Goal: Task Accomplishment & Management: Manage account settings

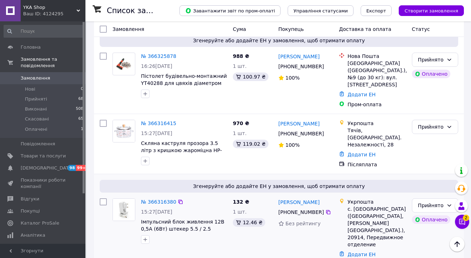
scroll to position [132, 0]
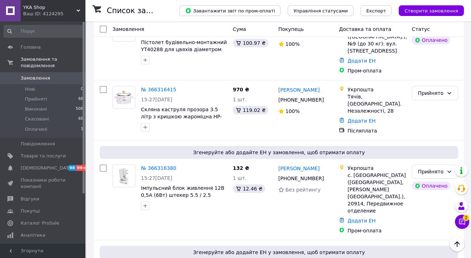
drag, startPoint x: 42, startPoint y: 132, endPoint x: 344, endPoint y: 130, distance: 302.2
click at [42, 132] on span "Оплачені" at bounding box center [36, 129] width 22 height 6
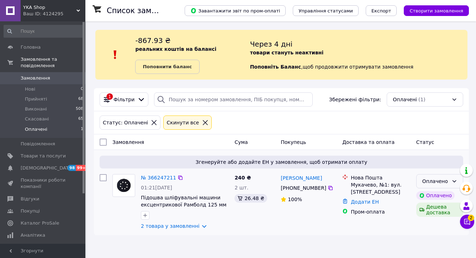
click at [443, 179] on div "Оплачено" at bounding box center [436, 182] width 26 height 8
click at [442, 195] on li "Прийнято" at bounding box center [440, 196] width 46 height 13
click at [56, 172] on link "Сповіщення 98 99+" at bounding box center [44, 168] width 88 height 12
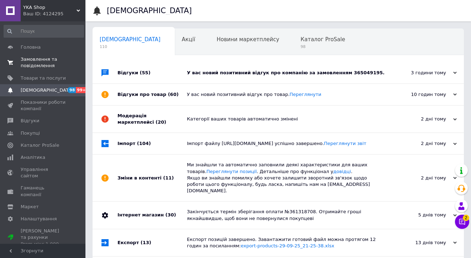
click at [54, 71] on link "Замовлення та повідомлення 0 0" at bounding box center [44, 62] width 88 height 19
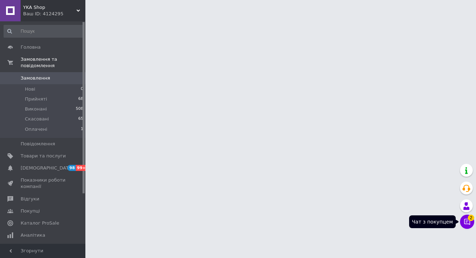
click at [472, 227] on button "Чат з покупцем 2" at bounding box center [467, 222] width 14 height 14
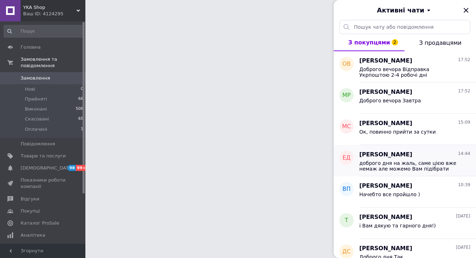
click at [439, 166] on span "доброго дня на жаль, саме цією вже немаж але можемо Вам підібрати щось хоже тим…" at bounding box center [410, 166] width 101 height 11
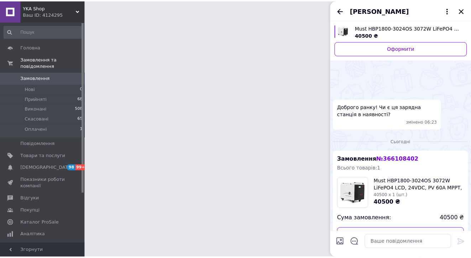
scroll to position [88, 0]
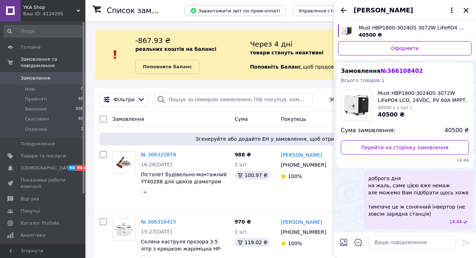
click at [464, 10] on icon "Закрити" at bounding box center [466, 10] width 5 height 5
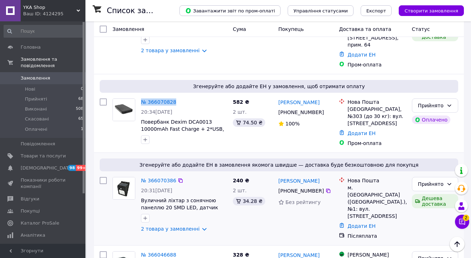
scroll to position [2537, 0]
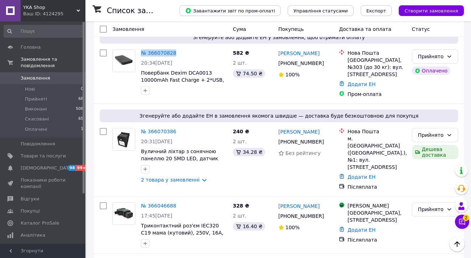
click at [439, 158] on li "Виконано" at bounding box center [435, 157] width 46 height 13
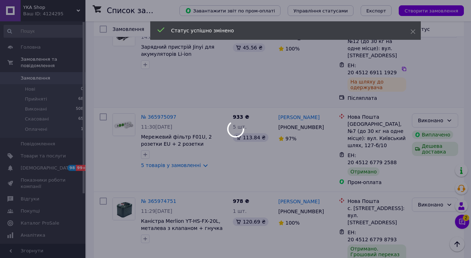
scroll to position [2934, 0]
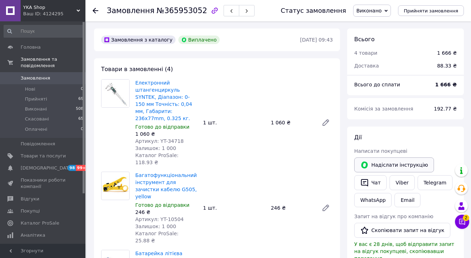
scroll to position [10, 0]
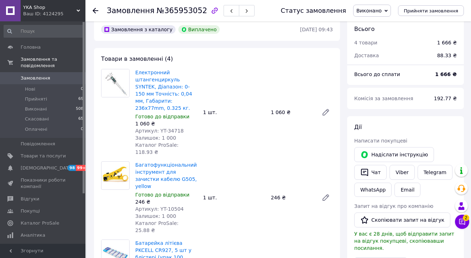
click at [415, 108] on div "Комісія за замовлення 192.77 ₴" at bounding box center [405, 98] width 117 height 21
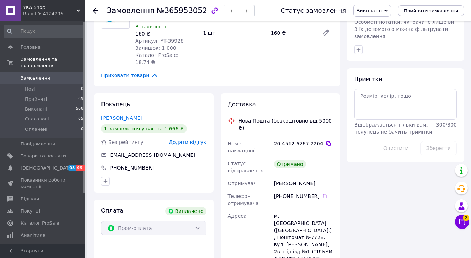
scroll to position [228, 0]
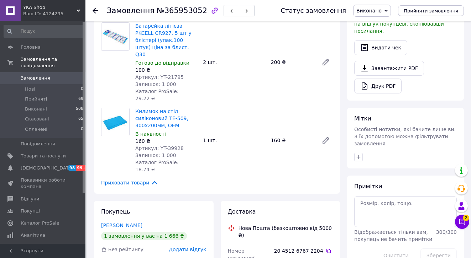
click at [53, 76] on span "Замовлення" at bounding box center [43, 78] width 45 height 6
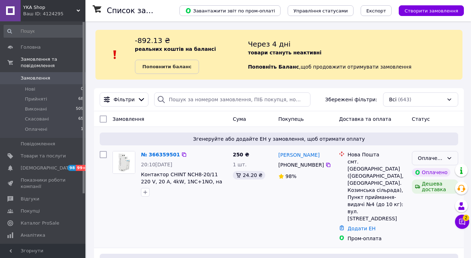
click at [441, 159] on div "Оплачено" at bounding box center [431, 158] width 26 height 8
click at [434, 169] on li "Прийнято" at bounding box center [435, 173] width 46 height 13
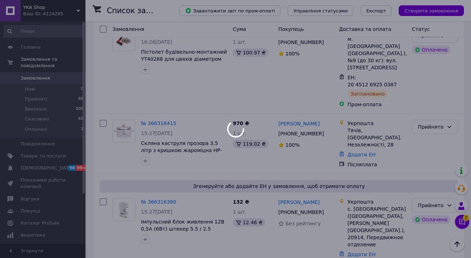
scroll to position [248, 0]
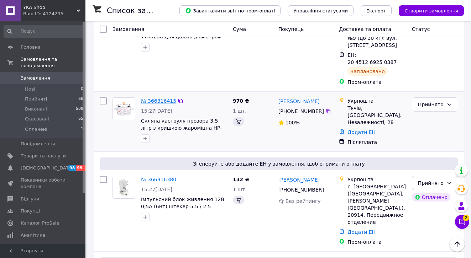
click at [156, 98] on link "№ 366316415" at bounding box center [158, 101] width 35 height 6
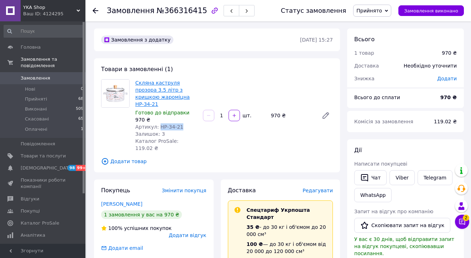
drag, startPoint x: 158, startPoint y: 119, endPoint x: 167, endPoint y: 98, distance: 22.8
click at [181, 124] on div "Артикул: HP-34-21" at bounding box center [166, 127] width 62 height 7
copy span "HP-34-21"
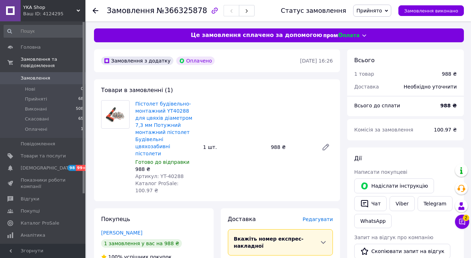
click at [174, 174] on span "Артикул: YT-40288" at bounding box center [159, 177] width 48 height 6
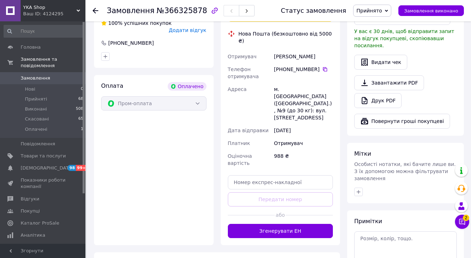
scroll to position [281, 0]
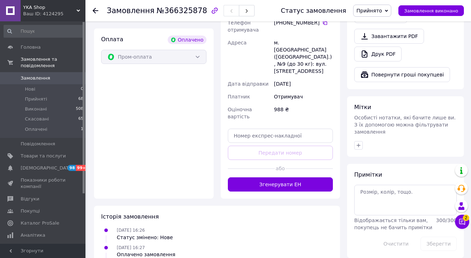
click at [282, 178] on button "Згенерувати ЕН" at bounding box center [280, 185] width 105 height 14
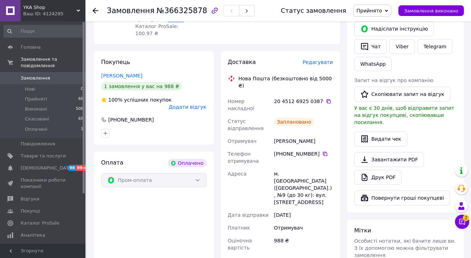
scroll to position [131, 0]
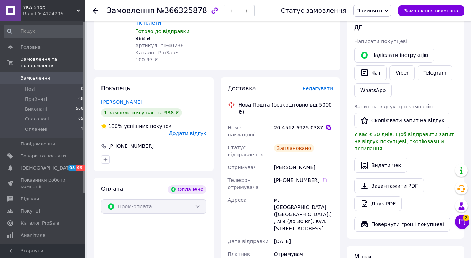
click at [326, 125] on icon at bounding box center [329, 128] width 6 height 6
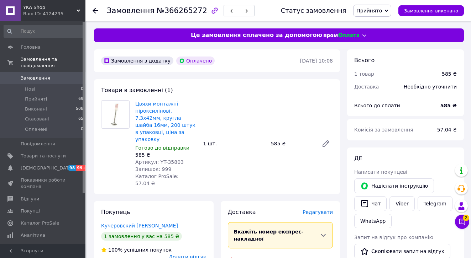
click at [173, 159] on span "Артикул: YT-35803" at bounding box center [159, 162] width 48 height 6
copy span "35803"
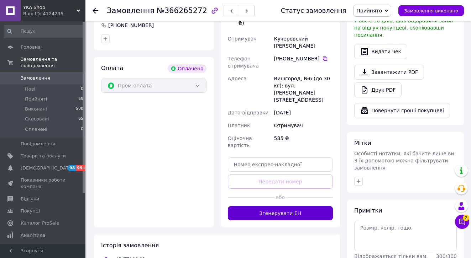
scroll to position [249, 0]
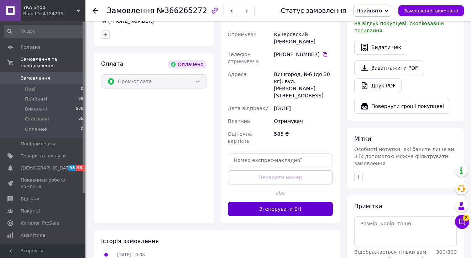
click at [316, 202] on button "Згенерувати ЕН" at bounding box center [280, 209] width 105 height 14
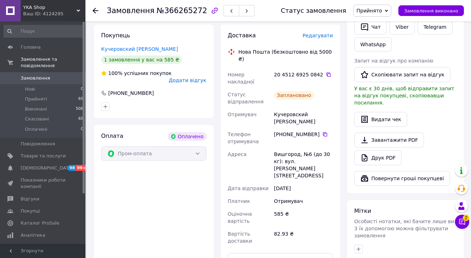
scroll to position [128, 0]
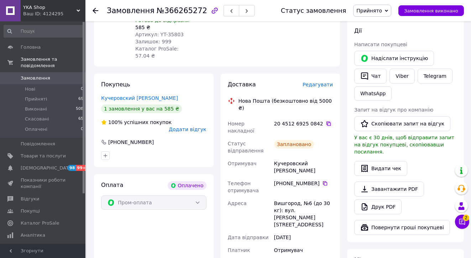
click at [326, 121] on icon at bounding box center [329, 124] width 6 height 6
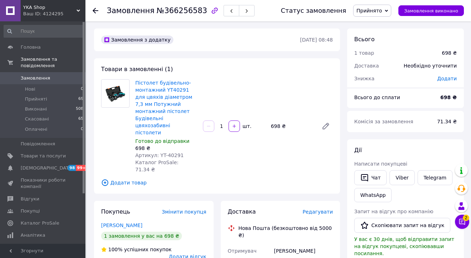
click at [171, 153] on span "Артикул: YT-40291" at bounding box center [159, 156] width 48 height 6
copy span "40291"
drag, startPoint x: 156, startPoint y: 88, endPoint x: 199, endPoint y: 99, distance: 44.8
click at [199, 99] on div "Пістолет будівельно-монтажний YT40291 для цвяхів діаметром 7,3 мм Потужний монт…" at bounding box center [166, 126] width 68 height 97
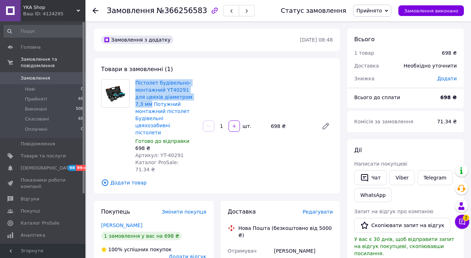
copy link "Пістолет будівельно-монтажний YT40291 для цвяхів діаметром 7,3 мм"
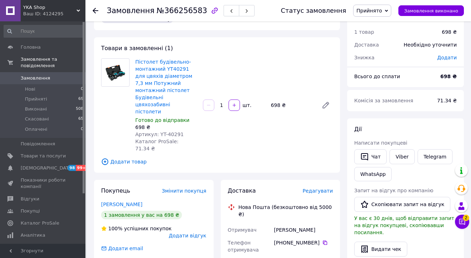
scroll to position [90, 0]
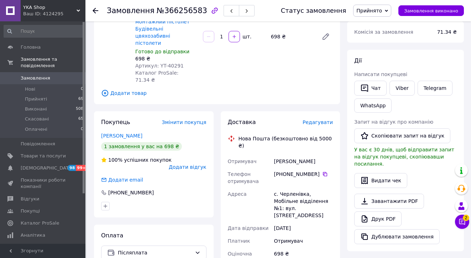
click at [292, 188] on div "с. Черленівка, Мобільне відділення №1: вул. Головна, 37" at bounding box center [304, 205] width 62 height 34
drag, startPoint x: 292, startPoint y: 165, endPoint x: 319, endPoint y: 172, distance: 27.5
click at [292, 188] on div "с. Черленівка, Мобільне відділення №1: вул. Головна, 37" at bounding box center [304, 205] width 62 height 34
copy div "Черленівка"
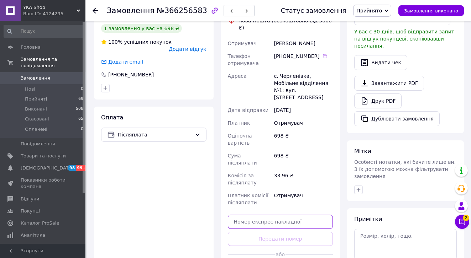
click at [286, 215] on input "text" at bounding box center [280, 222] width 105 height 14
paste input "20451269251318"
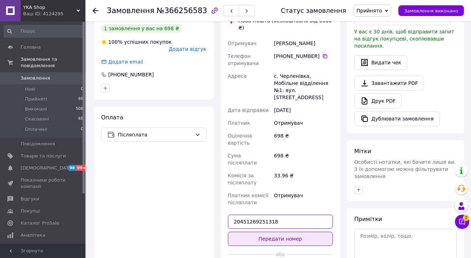
type input "20451269251318"
click at [288, 232] on button "Передати номер" at bounding box center [280, 239] width 105 height 14
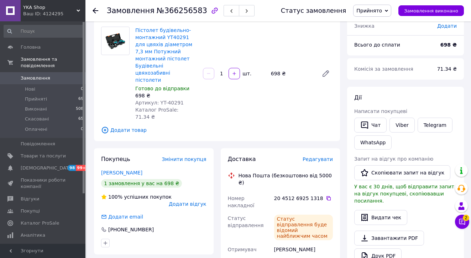
scroll to position [0, 0]
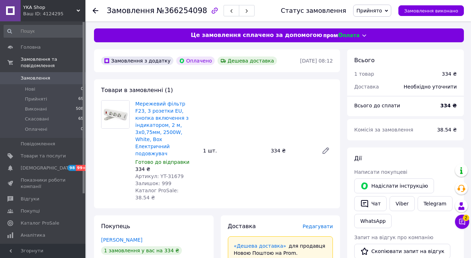
click at [172, 174] on span "Артикул: YT-31679" at bounding box center [159, 177] width 48 height 6
copy span "31679"
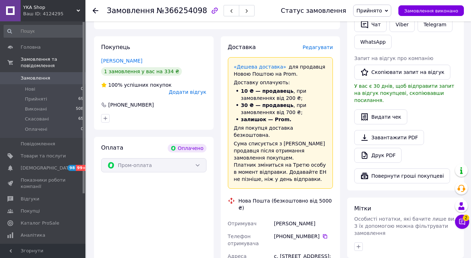
scroll to position [247, 0]
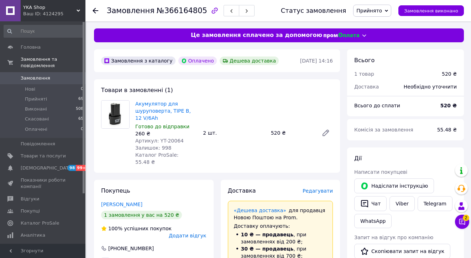
click at [172, 141] on span "Артикул: YT-20064" at bounding box center [159, 141] width 48 height 6
copy span "20064"
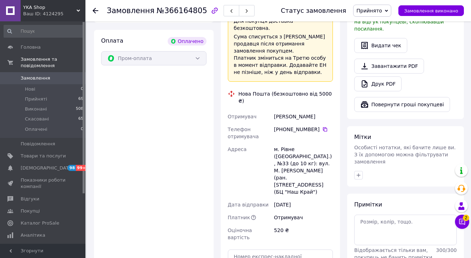
scroll to position [289, 0]
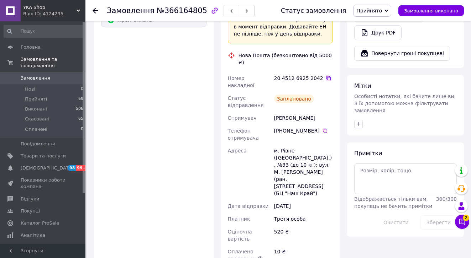
click at [327, 75] on icon at bounding box center [329, 78] width 6 height 6
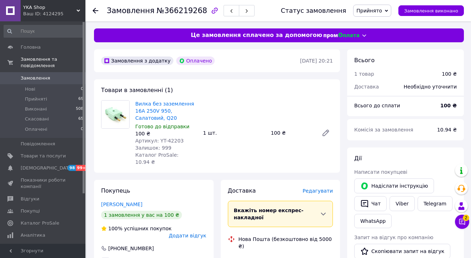
click at [174, 140] on span "Артикул: YT-42203" at bounding box center [159, 141] width 48 height 6
click at [173, 141] on span "Артикул: YT-42203" at bounding box center [159, 141] width 48 height 6
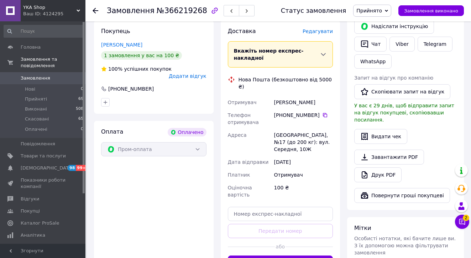
scroll to position [236, 0]
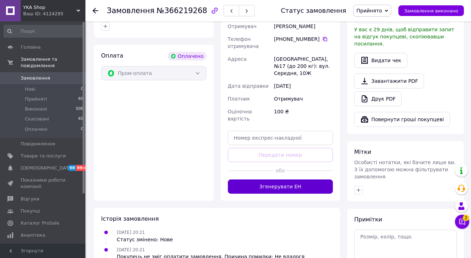
click at [297, 180] on button "Згенерувати ЕН" at bounding box center [280, 187] width 105 height 14
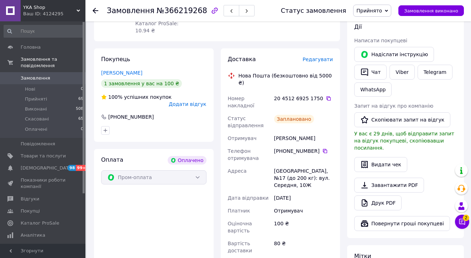
scroll to position [0, 0]
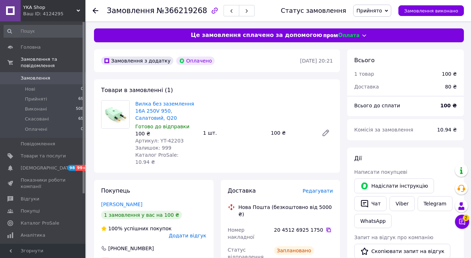
click at [326, 227] on icon at bounding box center [329, 230] width 6 height 6
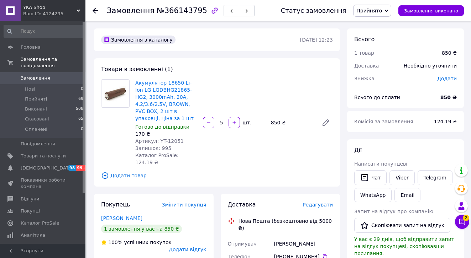
click at [170, 141] on span "Артикул: YT-12051" at bounding box center [159, 141] width 48 height 6
click at [174, 141] on span "Артикул: YT-12051" at bounding box center [159, 141] width 48 height 6
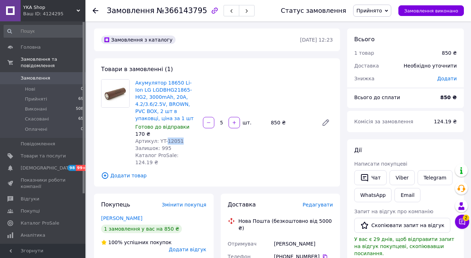
click at [174, 141] on span "Артикул: YT-12051" at bounding box center [159, 141] width 48 height 6
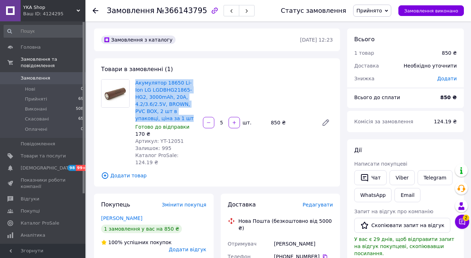
drag, startPoint x: 170, startPoint y: 119, endPoint x: 132, endPoint y: 85, distance: 51.1
click at [132, 85] on div "Акумулятор 18650 Li-Ion LG LGDBHG21865-HG2, 3000mAh, 20A, 4.2/3.6/2.5V, BROWN, …" at bounding box center [166, 123] width 68 height 90
copy link "Акумулятор 18650 Li-Ion LG LGDBHG21865-HG2, 3000mAh, 20A, 4.2/3.6/2.5V, BROWN, …"
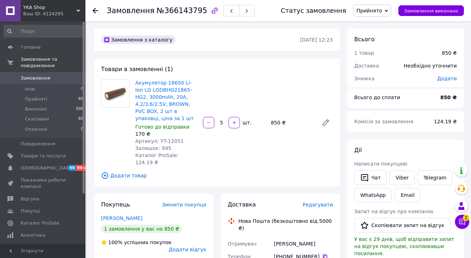
click at [325, 254] on icon at bounding box center [325, 257] width 6 height 6
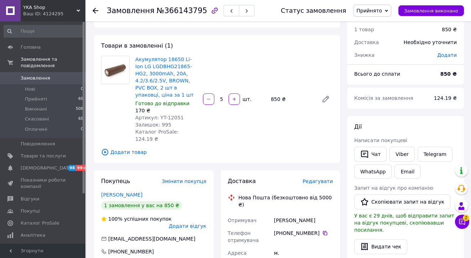
scroll to position [62, 0]
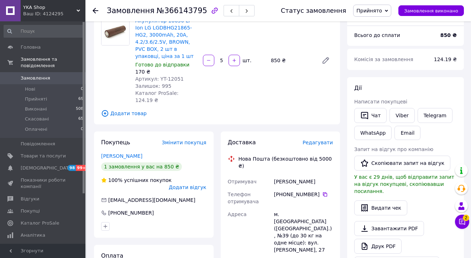
click at [289, 208] on div "м. [GEOGRAPHIC_DATA] ([GEOGRAPHIC_DATA].), №39 (до 30 кг на одне місце): вул. […" at bounding box center [304, 232] width 62 height 48
copy div "[GEOGRAPHIC_DATA]"
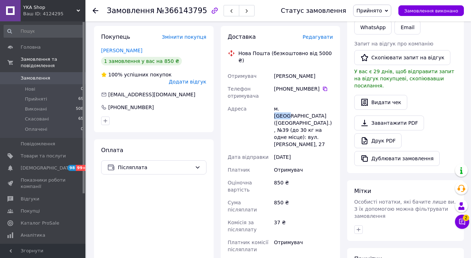
scroll to position [168, 0]
paste input "20451269252549"
type input "20451269252549"
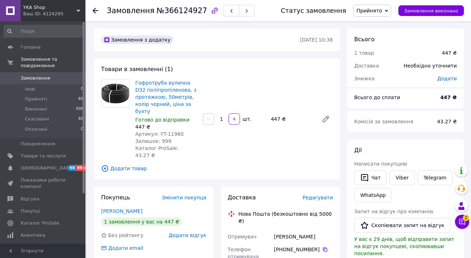
click at [173, 134] on span "Артикул: YT-11960" at bounding box center [159, 134] width 48 height 6
copy span "11960"
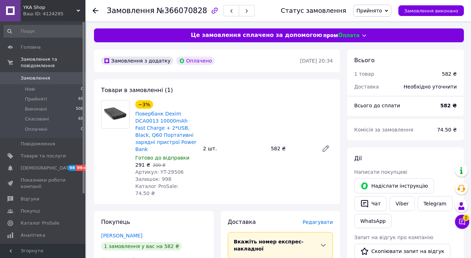
click at [171, 169] on span "Артикул: YT-29506" at bounding box center [159, 172] width 48 height 6
copy span "29506"
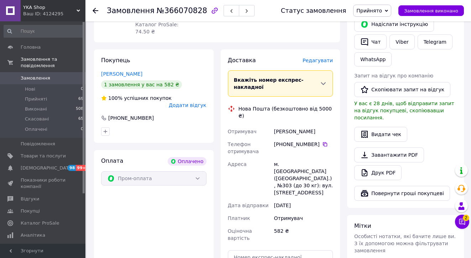
scroll to position [222, 0]
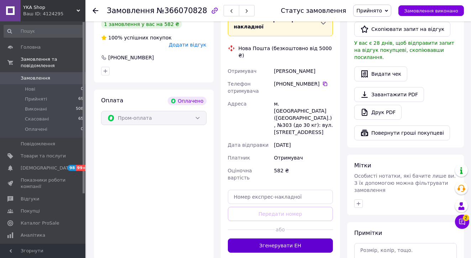
click at [297, 239] on button "Згенерувати ЕН" at bounding box center [280, 246] width 105 height 14
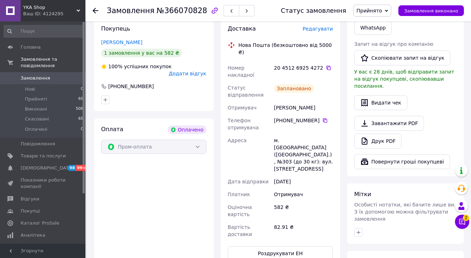
scroll to position [92, 0]
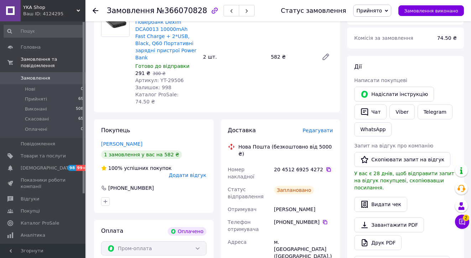
click at [327, 168] on icon at bounding box center [328, 170] width 4 height 4
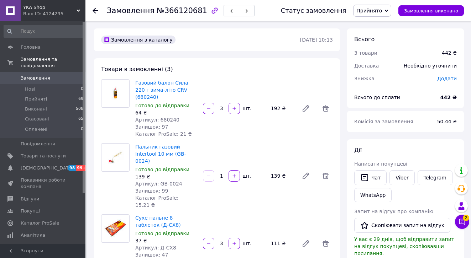
click at [162, 117] on span "Артикул: 680240" at bounding box center [157, 120] width 44 height 6
copy span "680240"
click at [159, 181] on span "Артикул: GB-0024" at bounding box center [158, 184] width 47 height 6
drag, startPoint x: 158, startPoint y: 170, endPoint x: 184, endPoint y: 169, distance: 26.0
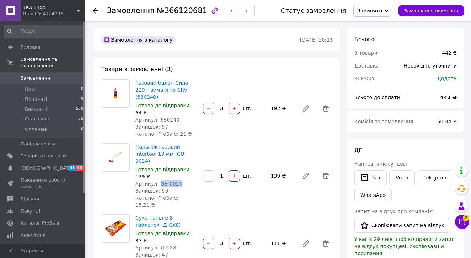
click at [184, 180] on div "Артикул: GB-0024" at bounding box center [166, 183] width 62 height 7
copy span "GB-0024"
drag, startPoint x: 159, startPoint y: 226, endPoint x: 175, endPoint y: 227, distance: 16.4
click at [175, 245] on div "Артикул: Д-СХ8" at bounding box center [166, 248] width 62 height 7
copy span "Д-СХ8"
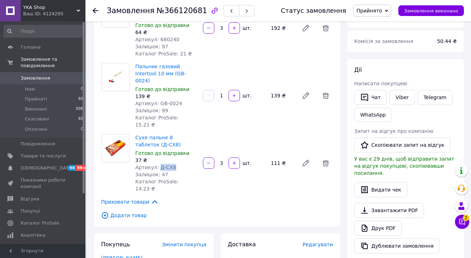
scroll to position [80, 0]
copy span "Д-СХ8"
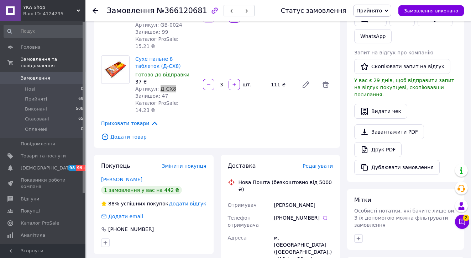
scroll to position [227, 0]
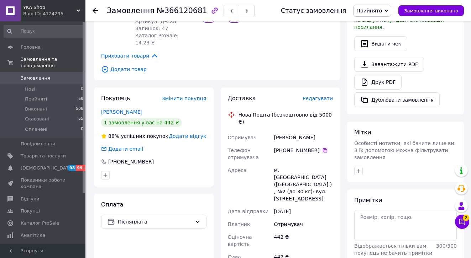
click at [323, 148] on icon at bounding box center [325, 150] width 4 height 4
click at [288, 164] on div "м. [GEOGRAPHIC_DATA] ([GEOGRAPHIC_DATA].), №2 (до 30 кг): вул. [STREET_ADDRESS]" at bounding box center [304, 184] width 62 height 41
copy div "[GEOGRAPHIC_DATA]"
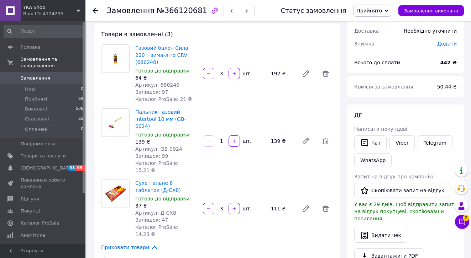
scroll to position [0, 0]
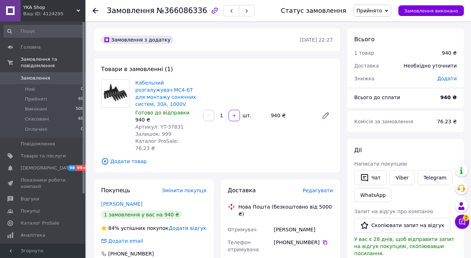
click at [175, 127] on span "Артикул: YT-37831" at bounding box center [159, 127] width 48 height 6
copy span "37831"
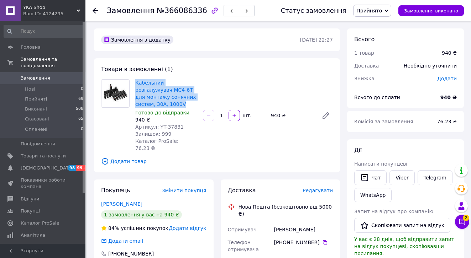
drag, startPoint x: 156, startPoint y: 106, endPoint x: 135, endPoint y: 77, distance: 35.2
click at [135, 77] on div "Товари в замовленні (1) Кабельний розгалужувач MC4-6T для монтажу сонячних сист…" at bounding box center [217, 115] width 246 height 114
copy link "Кабельний розгалужувач MC4-6T для монтажу сонячних систем, 30A, 1000V"
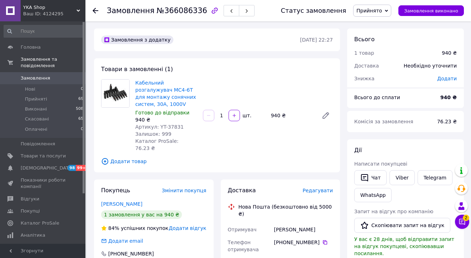
click at [276, 111] on div "940 ₴" at bounding box center [292, 116] width 48 height 10
copy div "940"
click at [322, 240] on icon at bounding box center [325, 243] width 6 height 6
click at [289, 224] on div "[PERSON_NAME]" at bounding box center [304, 230] width 62 height 13
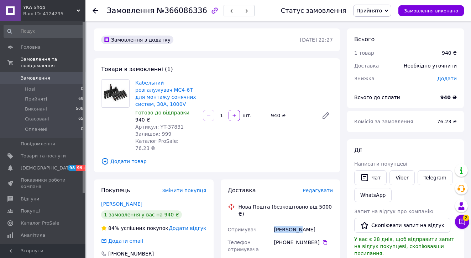
drag, startPoint x: 289, startPoint y: 215, endPoint x: 342, endPoint y: 225, distance: 53.5
click at [289, 224] on div "[PERSON_NAME]" at bounding box center [304, 230] width 62 height 13
copy div "Сантонато"
drag, startPoint x: 319, startPoint y: 215, endPoint x: 302, endPoint y: 216, distance: 16.8
click at [302, 224] on div "[PERSON_NAME]" at bounding box center [304, 230] width 62 height 13
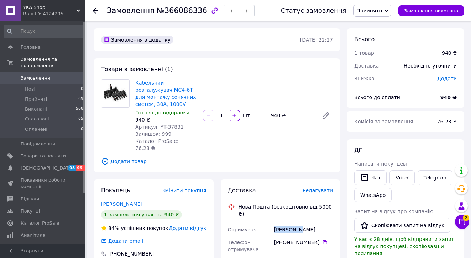
copy div "[PERSON_NAME]"
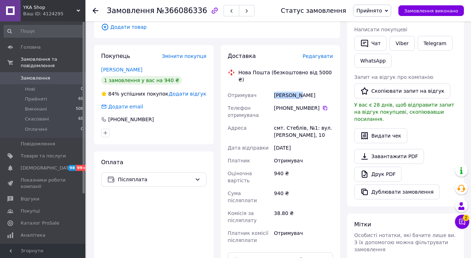
scroll to position [146, 0]
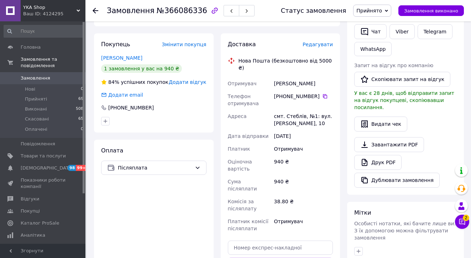
click at [295, 110] on div "смт. Стеблів, №1: вул. [PERSON_NAME], 10" at bounding box center [304, 120] width 62 height 20
copy div "Стеблів"
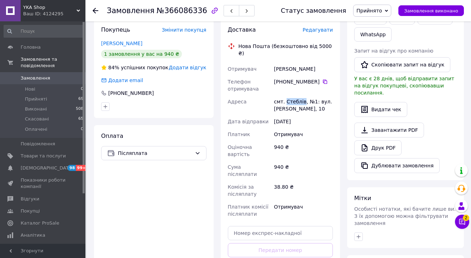
scroll to position [198, 0]
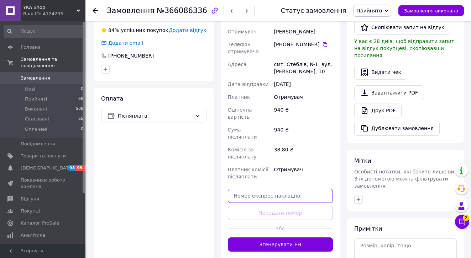
click at [294, 189] on input "text" at bounding box center [280, 196] width 105 height 14
paste input "20451269253823"
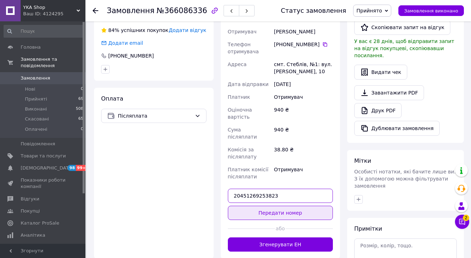
type input "20451269253823"
click at [289, 206] on button "Передати номер" at bounding box center [280, 213] width 105 height 14
